Goal: Transaction & Acquisition: Book appointment/travel/reservation

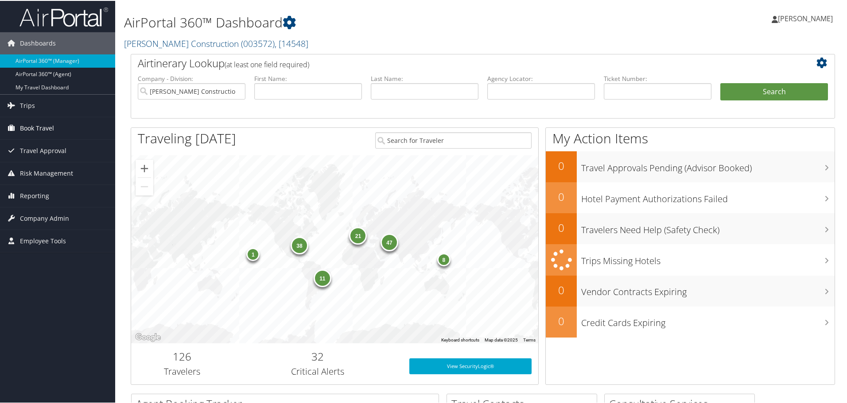
click at [41, 125] on span "Book Travel" at bounding box center [37, 127] width 34 height 22
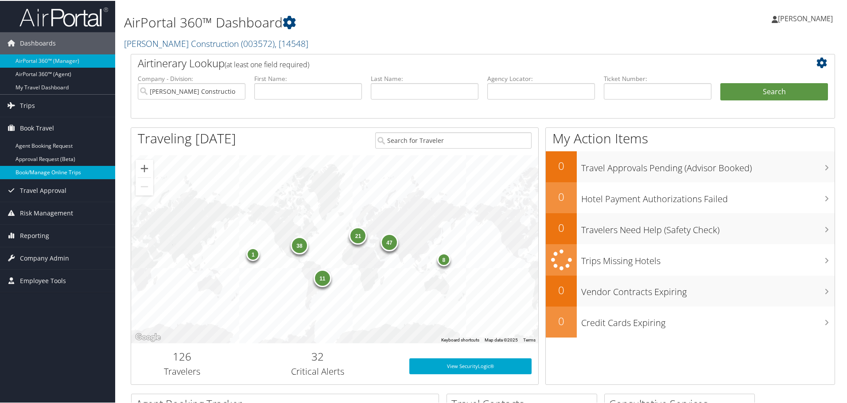
click at [42, 170] on link "Book/Manage Online Trips" at bounding box center [57, 171] width 115 height 13
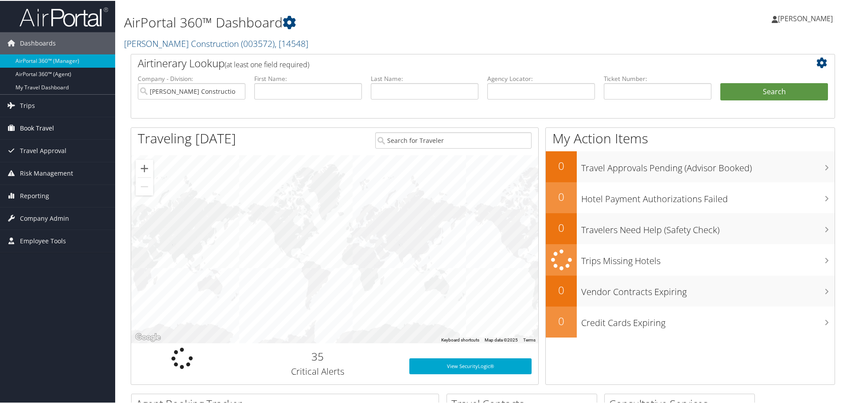
click at [45, 128] on span "Book Travel" at bounding box center [37, 127] width 34 height 22
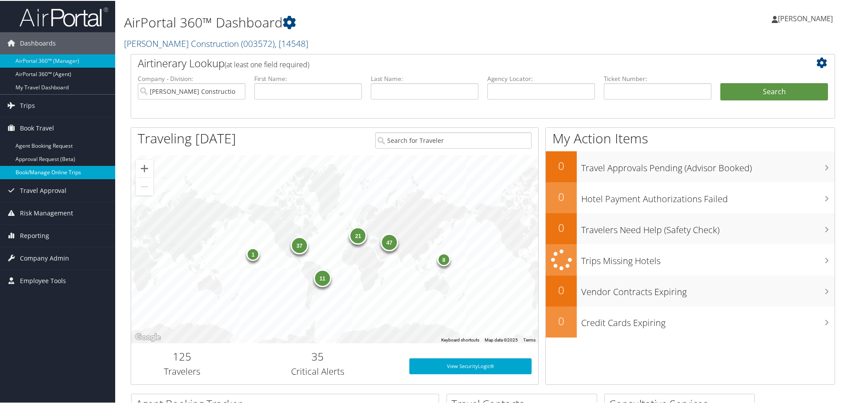
click at [36, 168] on link "Book/Manage Online Trips" at bounding box center [57, 171] width 115 height 13
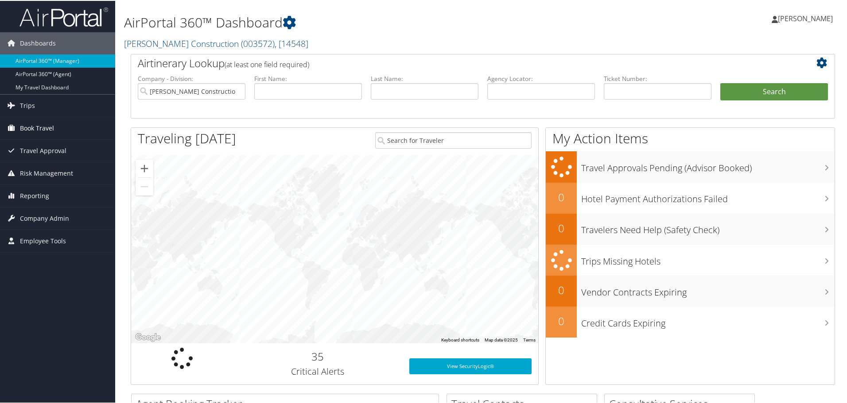
click at [46, 125] on span "Book Travel" at bounding box center [37, 127] width 34 height 22
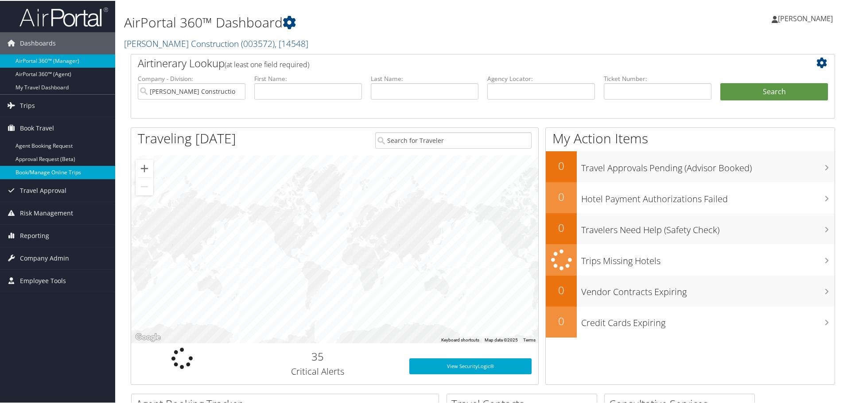
click at [46, 172] on link "Book/Manage Online Trips" at bounding box center [57, 171] width 115 height 13
